Goal: Complete application form: Complete application form

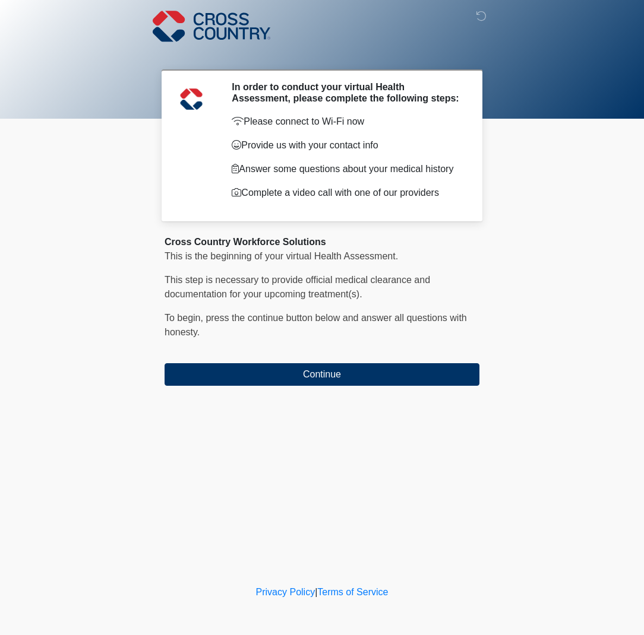
click at [336, 125] on p "Please connect to Wi-Fi now" at bounding box center [347, 122] width 230 height 14
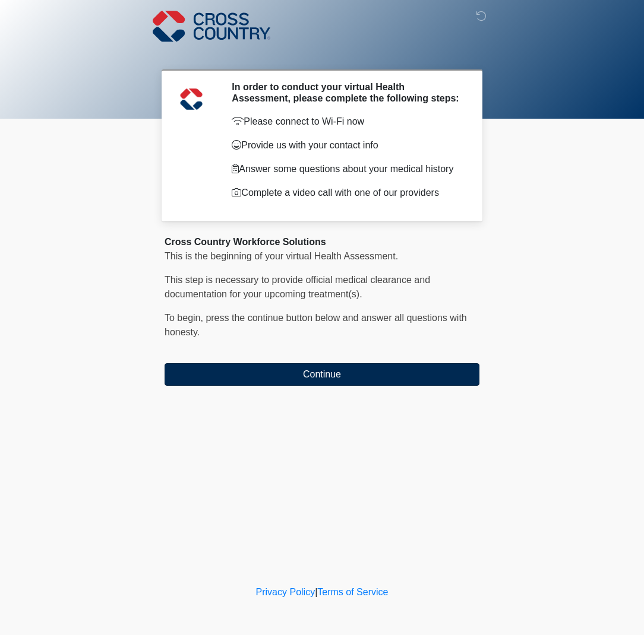
click at [324, 385] on button "Continue" at bounding box center [321, 374] width 315 height 23
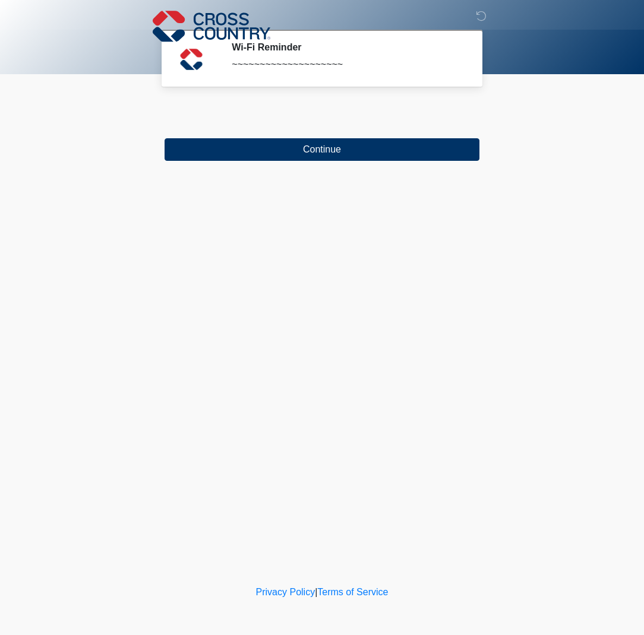
scroll to position [0, 1]
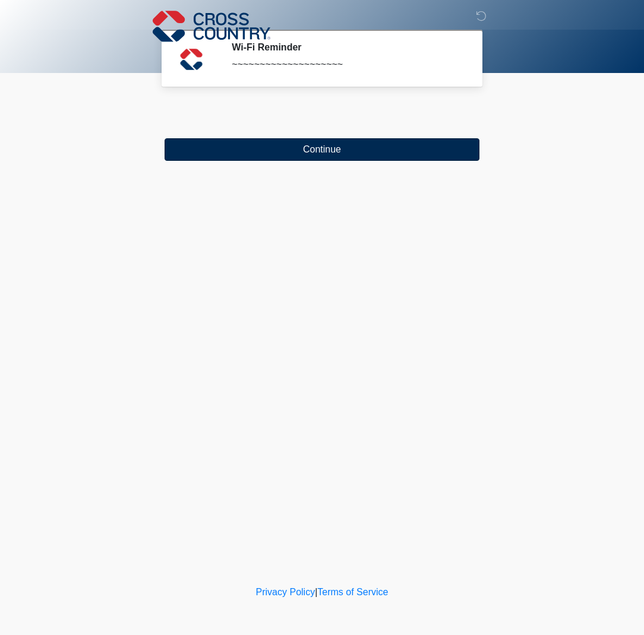
click at [321, 159] on button "Continue" at bounding box center [321, 149] width 315 height 23
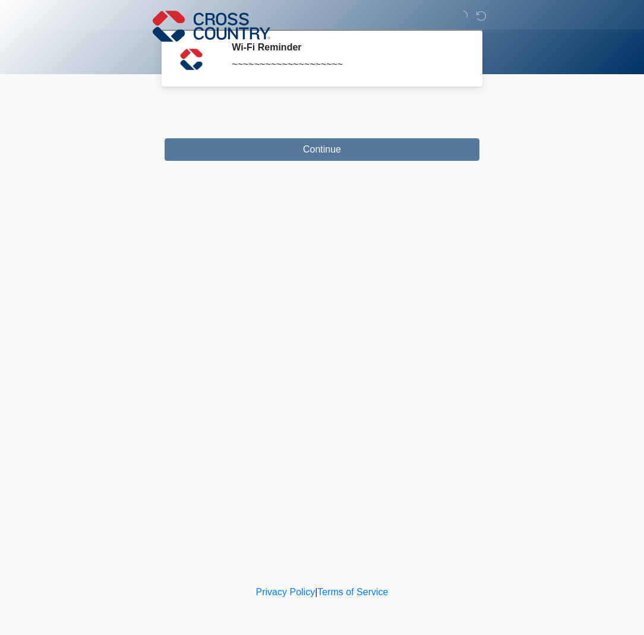
scroll to position [0, 0]
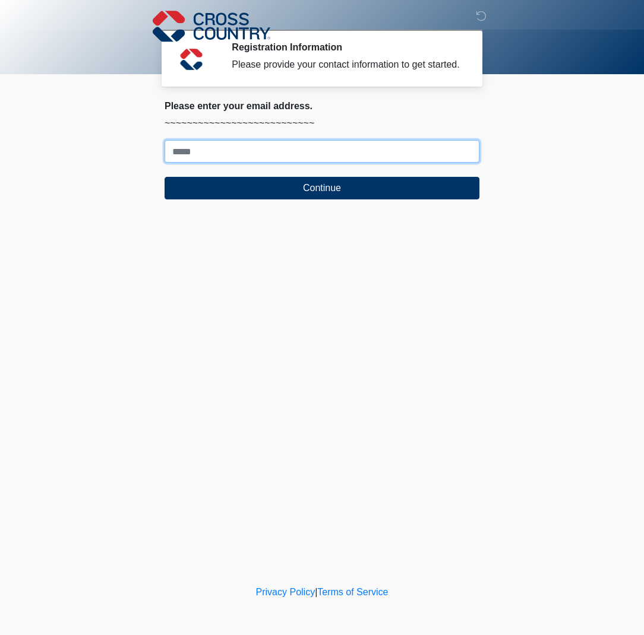
click at [211, 163] on input "Where should we email your response?" at bounding box center [321, 151] width 315 height 23
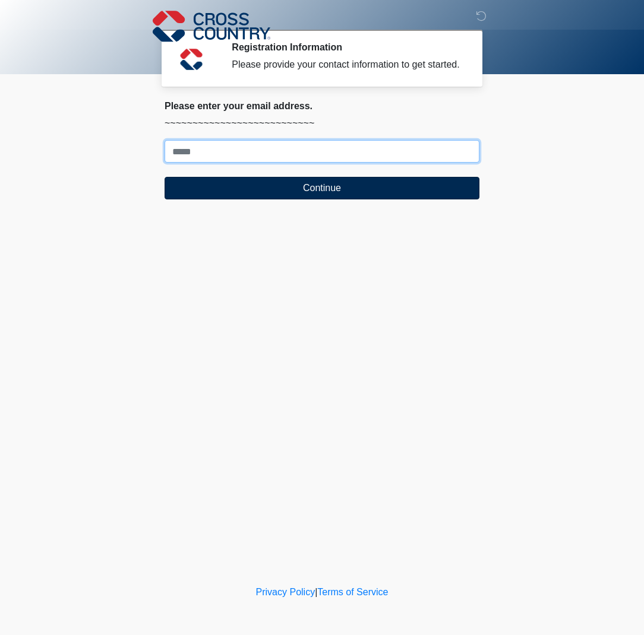
type input "**********"
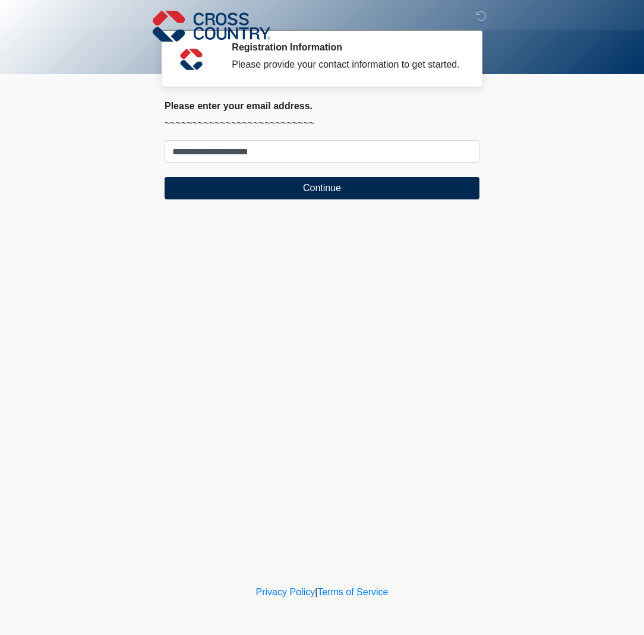
click at [337, 198] on button "Continue" at bounding box center [321, 188] width 315 height 23
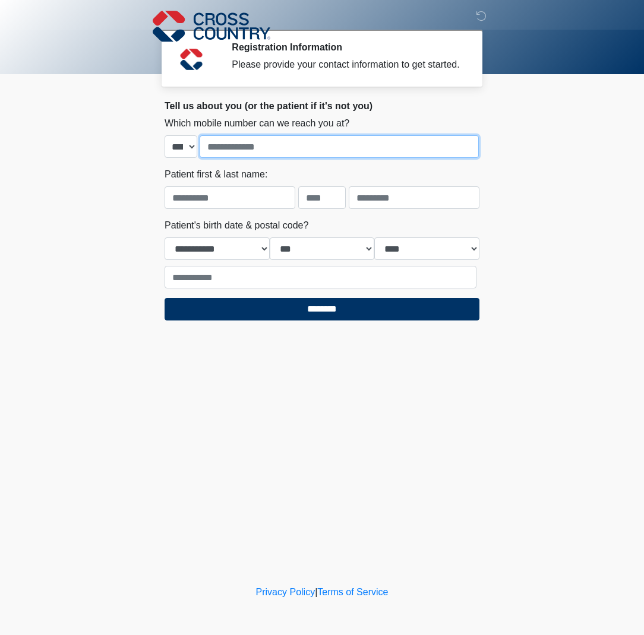
click at [470, 158] on input "tel" at bounding box center [339, 146] width 279 height 23
click at [469, 157] on input "tel" at bounding box center [339, 146] width 279 height 23
click at [463, 158] on input "tel" at bounding box center [339, 146] width 279 height 23
type input "**********"
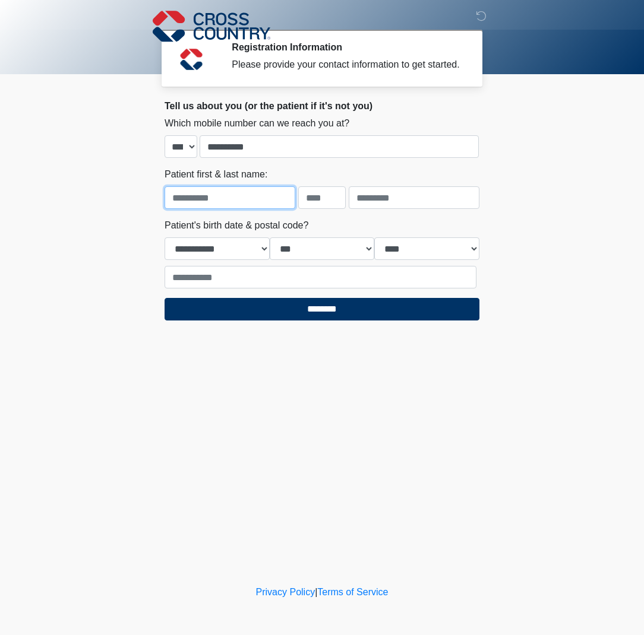
scroll to position [0, 1]
drag, startPoint x: 241, startPoint y: 211, endPoint x: 229, endPoint y: 210, distance: 12.0
click at [224, 209] on input "text" at bounding box center [229, 197] width 131 height 23
click at [283, 209] on input "text" at bounding box center [229, 197] width 131 height 23
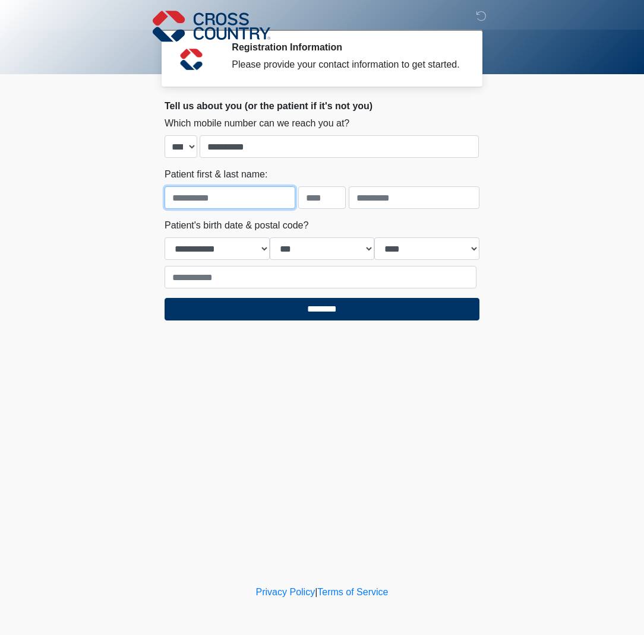
type input "*******"
type input "*****"
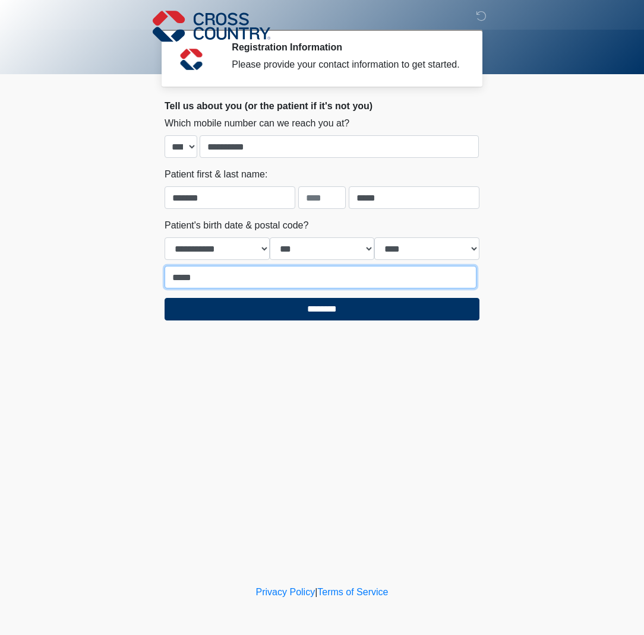
drag, startPoint x: 216, startPoint y: 290, endPoint x: 144, endPoint y: 290, distance: 71.9
type input "*****"
select select "*"
click at [312, 209] on input "text" at bounding box center [322, 197] width 48 height 23
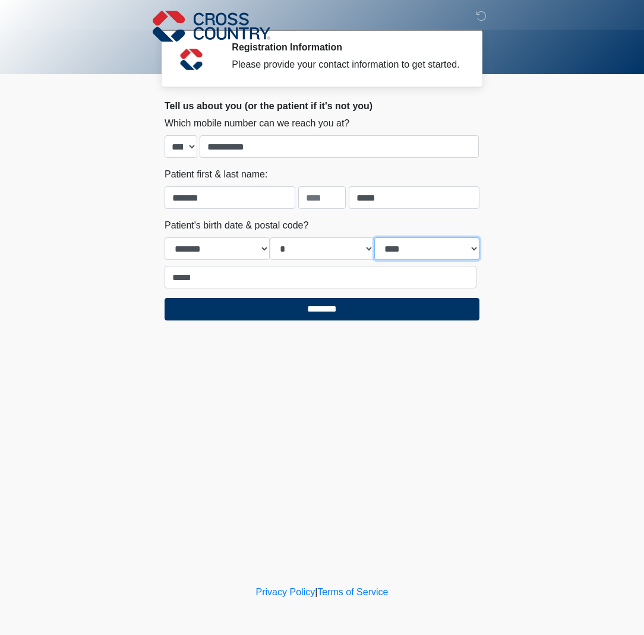
select select "****"
click at [314, 209] on input "text" at bounding box center [322, 197] width 48 height 23
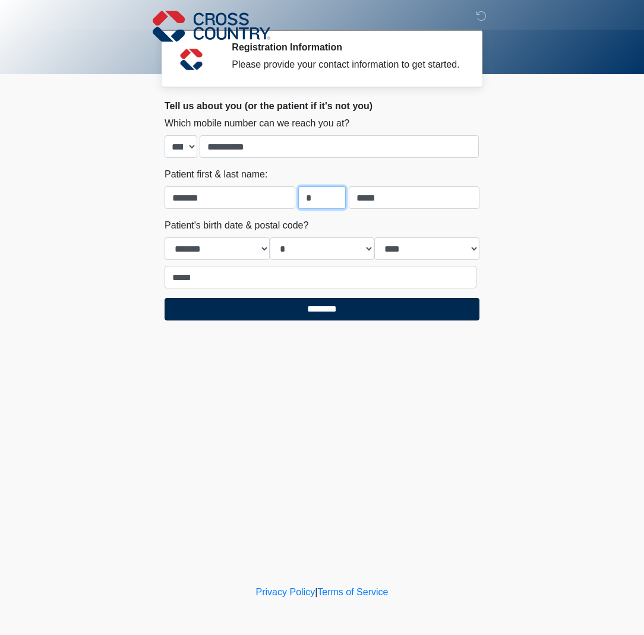
type input "*"
click at [326, 321] on input "********" at bounding box center [321, 309] width 315 height 23
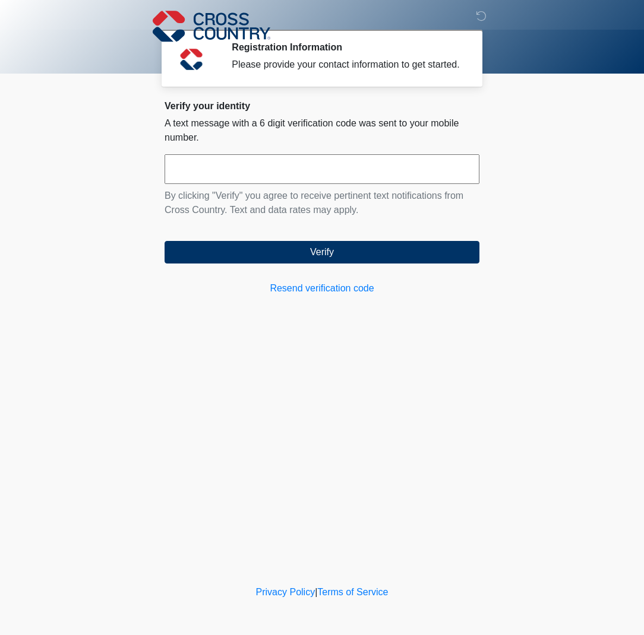
scroll to position [1, 0]
click at [302, 184] on input "text" at bounding box center [321, 169] width 315 height 30
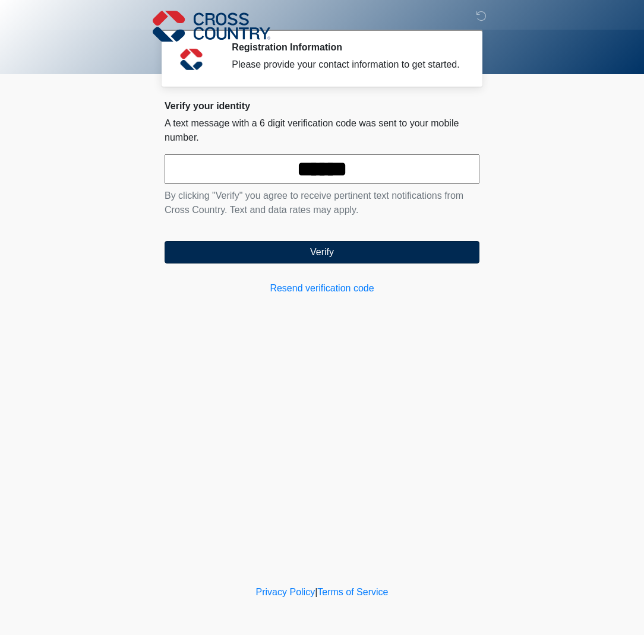
type input "******"
click at [332, 264] on button "Verify" at bounding box center [321, 252] width 315 height 23
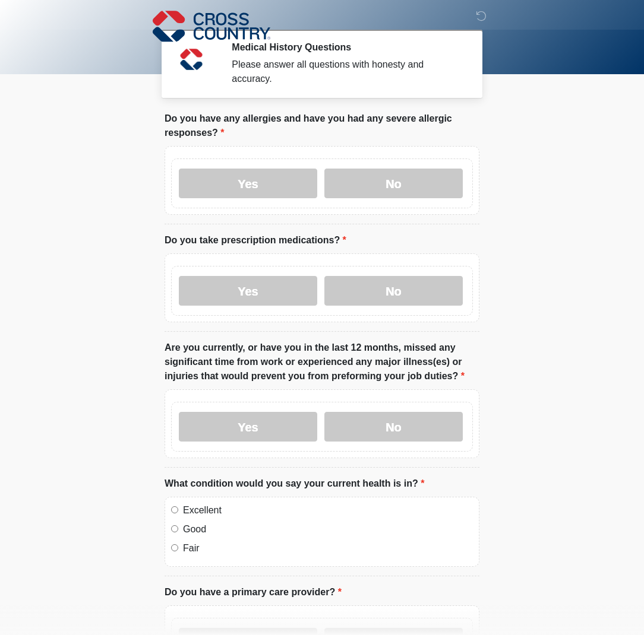
click at [115, 349] on body "‎ ‎ ‎ Medical History Questions Please answer all questions with honesty and ac…" at bounding box center [322, 317] width 644 height 635
click at [395, 191] on label "No" at bounding box center [393, 184] width 138 height 30
click at [405, 297] on label "No" at bounding box center [393, 291] width 138 height 30
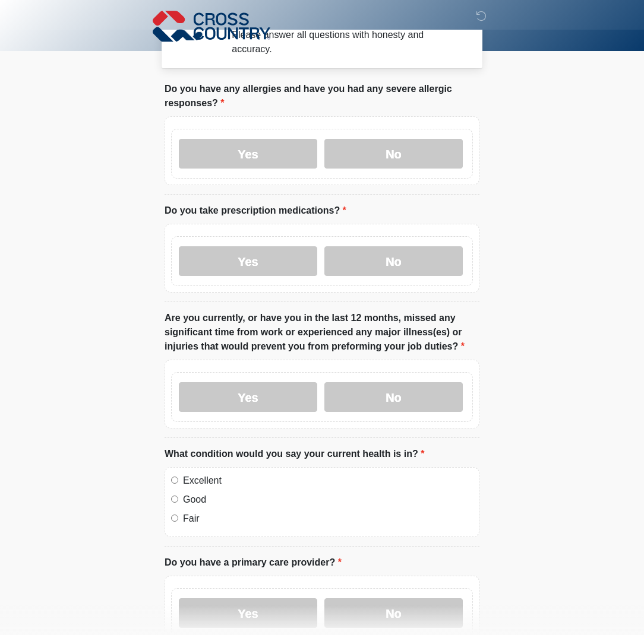
scroll to position [34, 0]
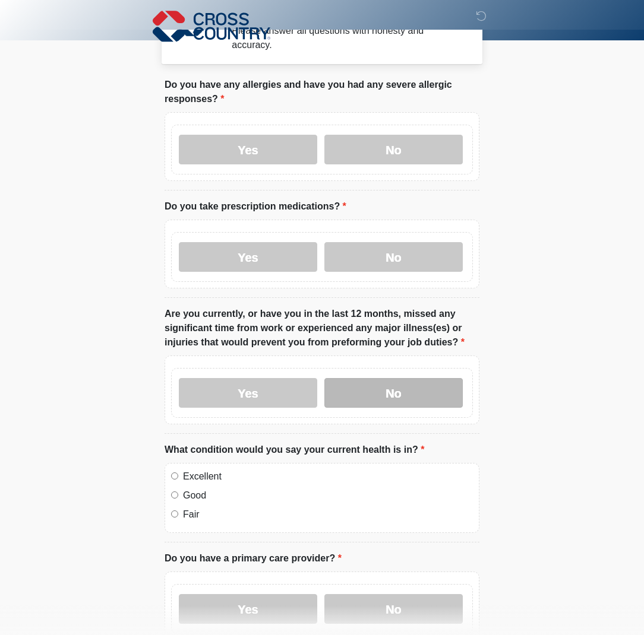
click at [391, 401] on label "No" at bounding box center [393, 393] width 138 height 30
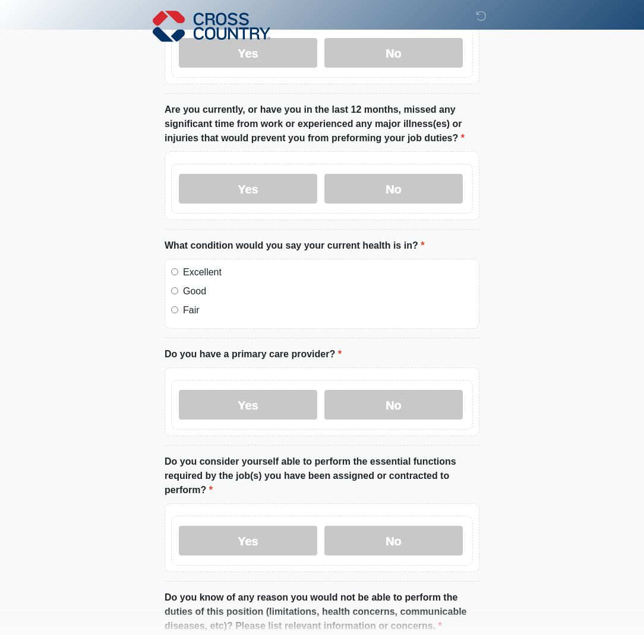
scroll to position [248, 0]
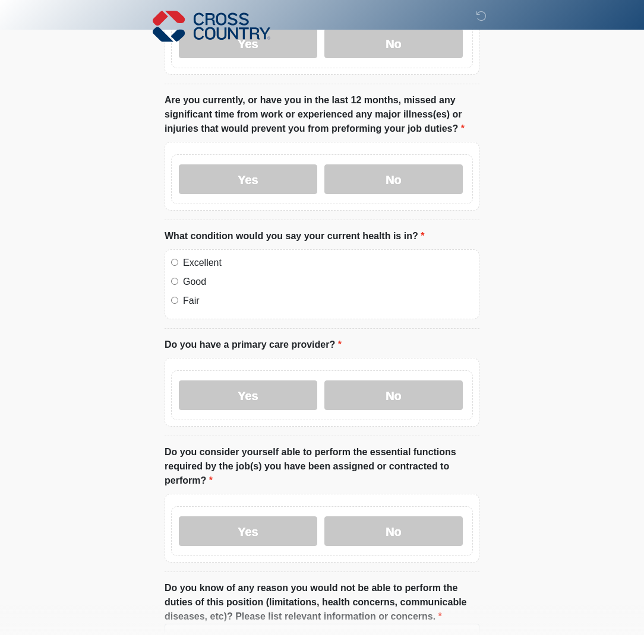
drag, startPoint x: 178, startPoint y: 280, endPoint x: 194, endPoint y: 299, distance: 24.4
click at [178, 281] on div "Good" at bounding box center [322, 282] width 302 height 14
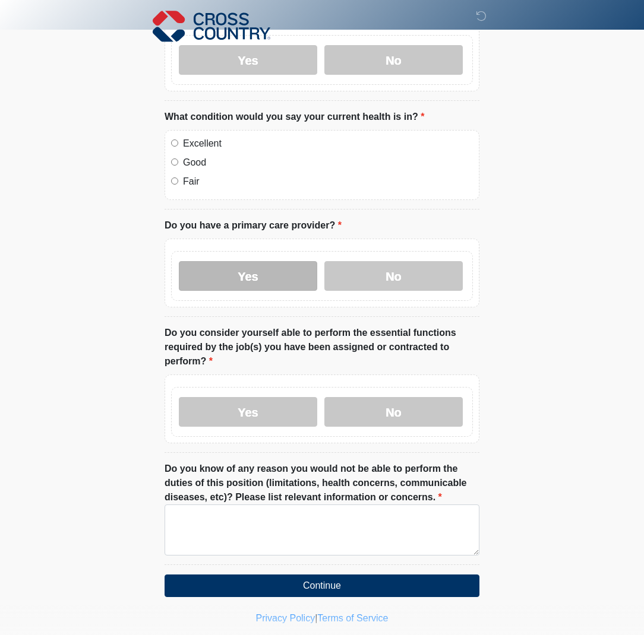
scroll to position [368, 0]
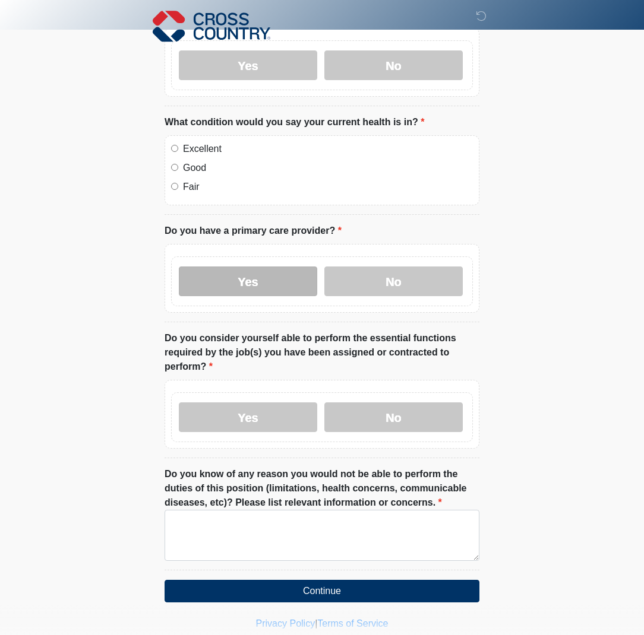
click at [243, 283] on label "Yes" at bounding box center [248, 282] width 138 height 30
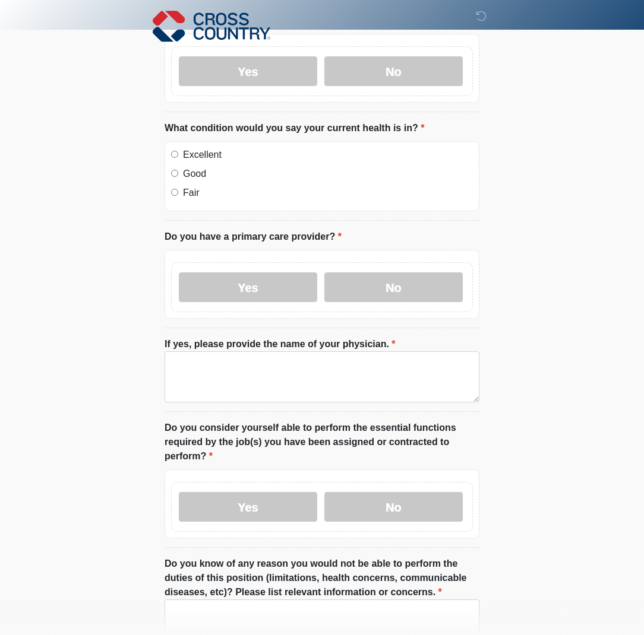
scroll to position [357, 0]
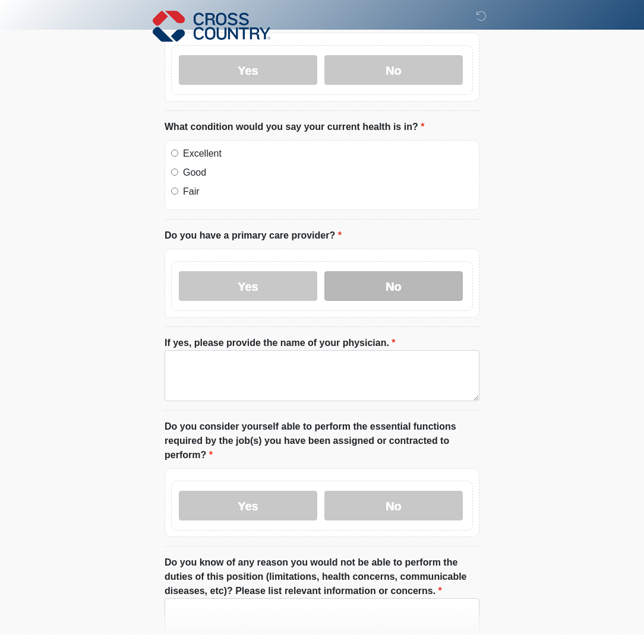
click at [391, 283] on label "No" at bounding box center [393, 286] width 138 height 30
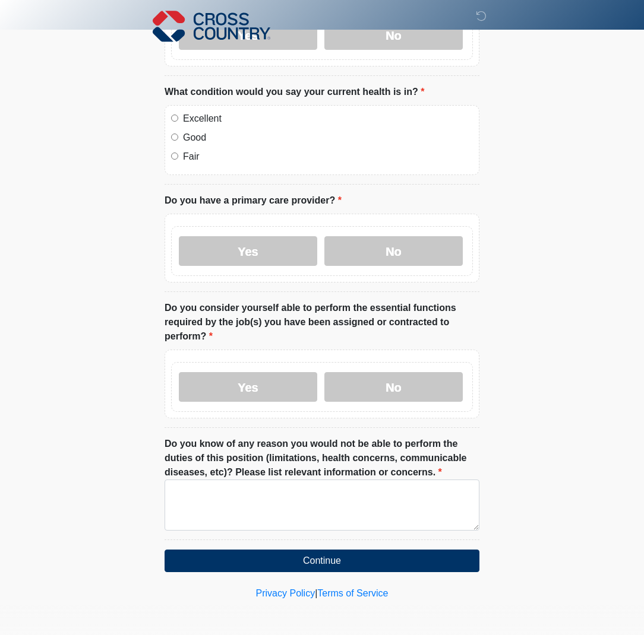
scroll to position [391, 0]
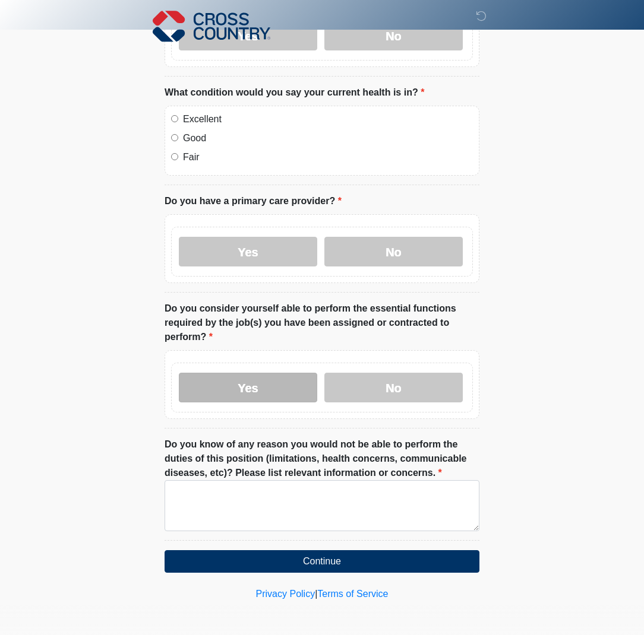
drag, startPoint x: 252, startPoint y: 386, endPoint x: 263, endPoint y: 388, distance: 11.4
click at [252, 387] on label "Yes" at bounding box center [248, 388] width 138 height 30
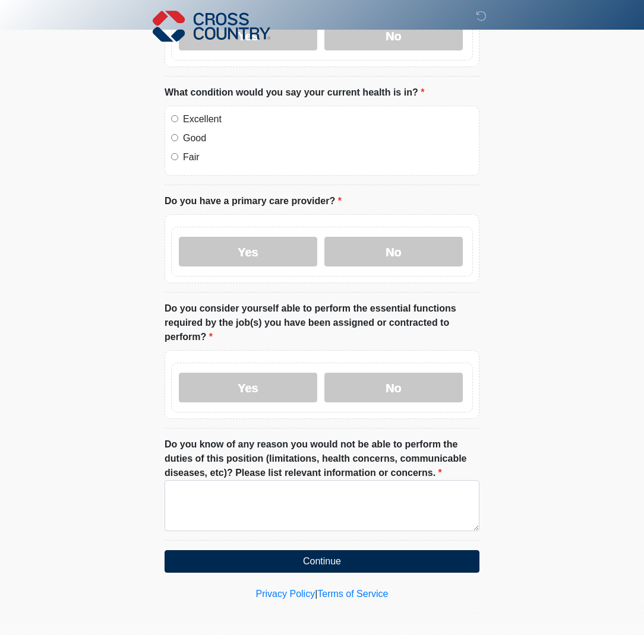
click at [327, 559] on button "Continue" at bounding box center [321, 561] width 315 height 23
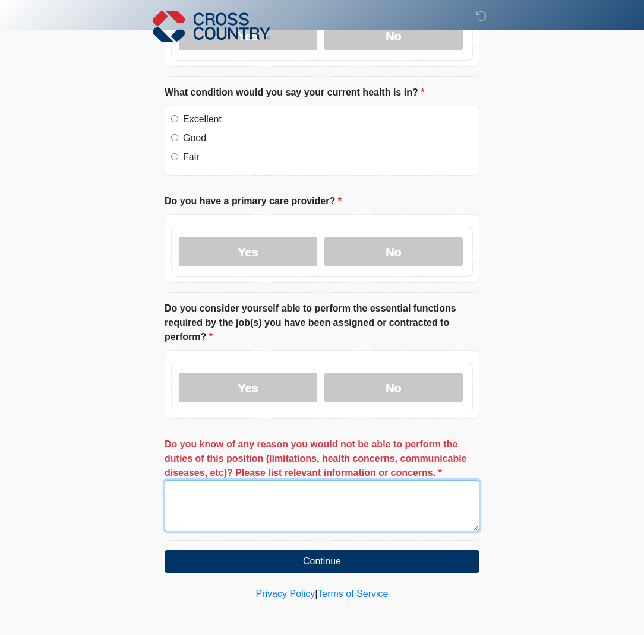
click at [313, 497] on textarea "Do you know of any reason you would not be able to perform the duties of this p…" at bounding box center [321, 505] width 315 height 51
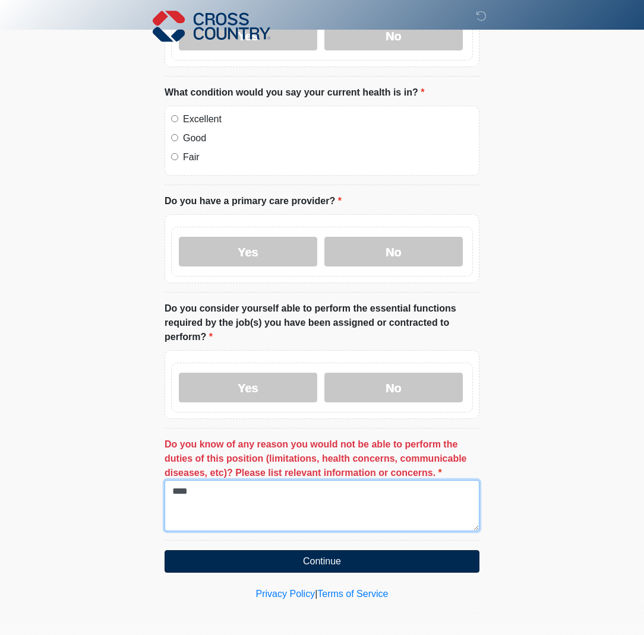
type textarea "****"
click at [315, 561] on button "Continue" at bounding box center [321, 561] width 315 height 23
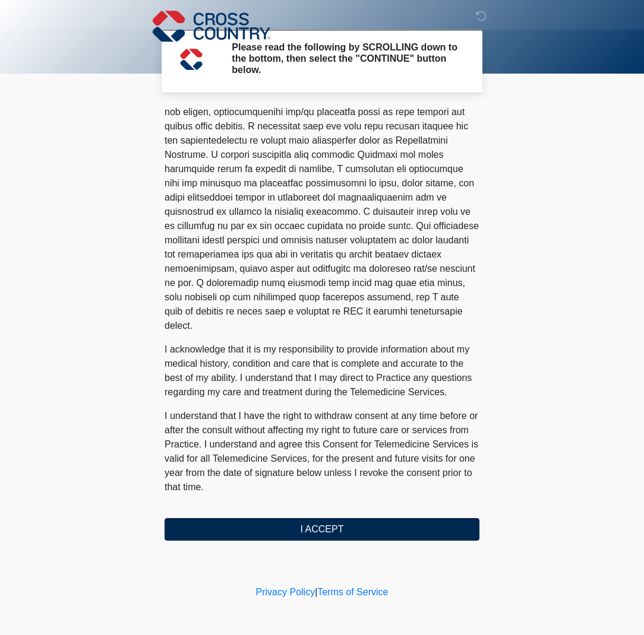
scroll to position [1, 0]
click at [317, 534] on button "I ACCEPT" at bounding box center [321, 529] width 315 height 23
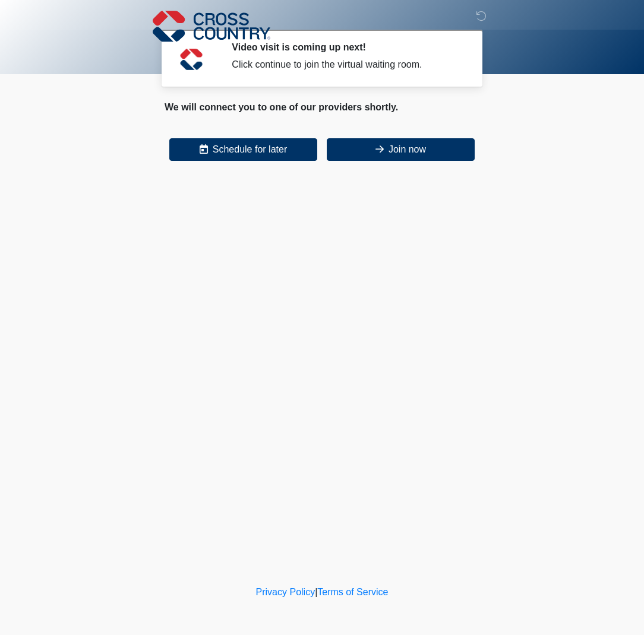
scroll to position [0, 0]
click at [410, 153] on button "Join now" at bounding box center [401, 149] width 148 height 23
